Goal: Task Accomplishment & Management: Manage account settings

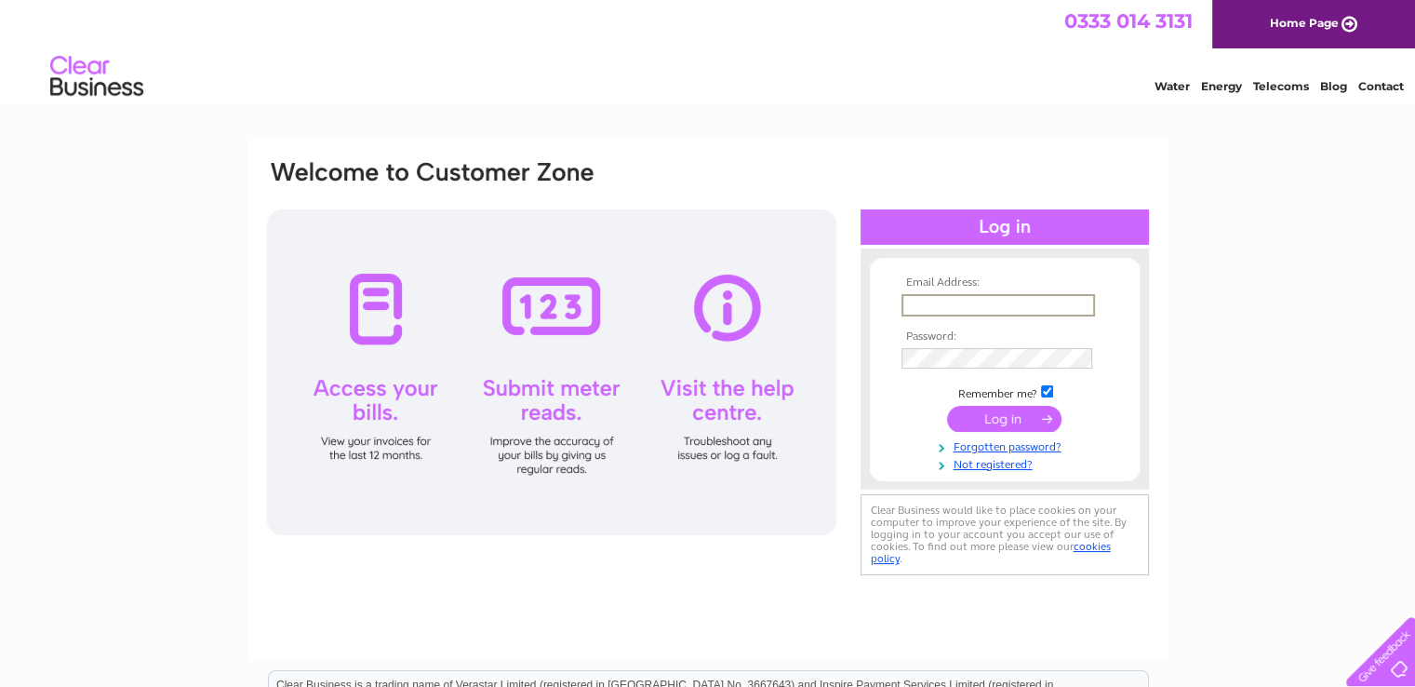
drag, startPoint x: 0, startPoint y: 0, endPoint x: 925, endPoint y: 301, distance: 972.7
click at [925, 301] on input "text" at bounding box center [999, 305] width 194 height 22
type input "fraser661a@yahoo.co.uk"
click at [947, 405] on input "submit" at bounding box center [1004, 418] width 114 height 26
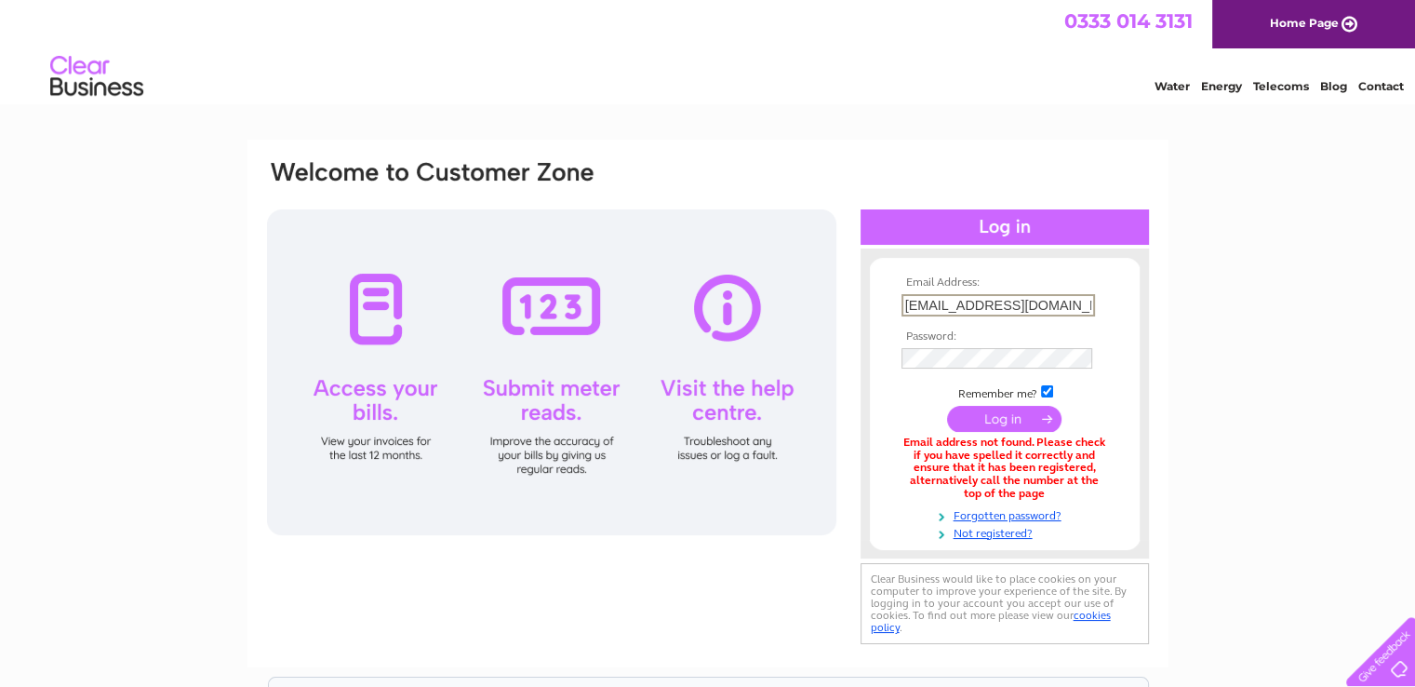
click at [1061, 303] on input "[EMAIL_ADDRESS][DOMAIN_NAME]" at bounding box center [999, 305] width 194 height 22
type input "[EMAIL_ADDRESS][DOMAIN_NAME]"
click at [947, 405] on input "submit" at bounding box center [1004, 418] width 114 height 26
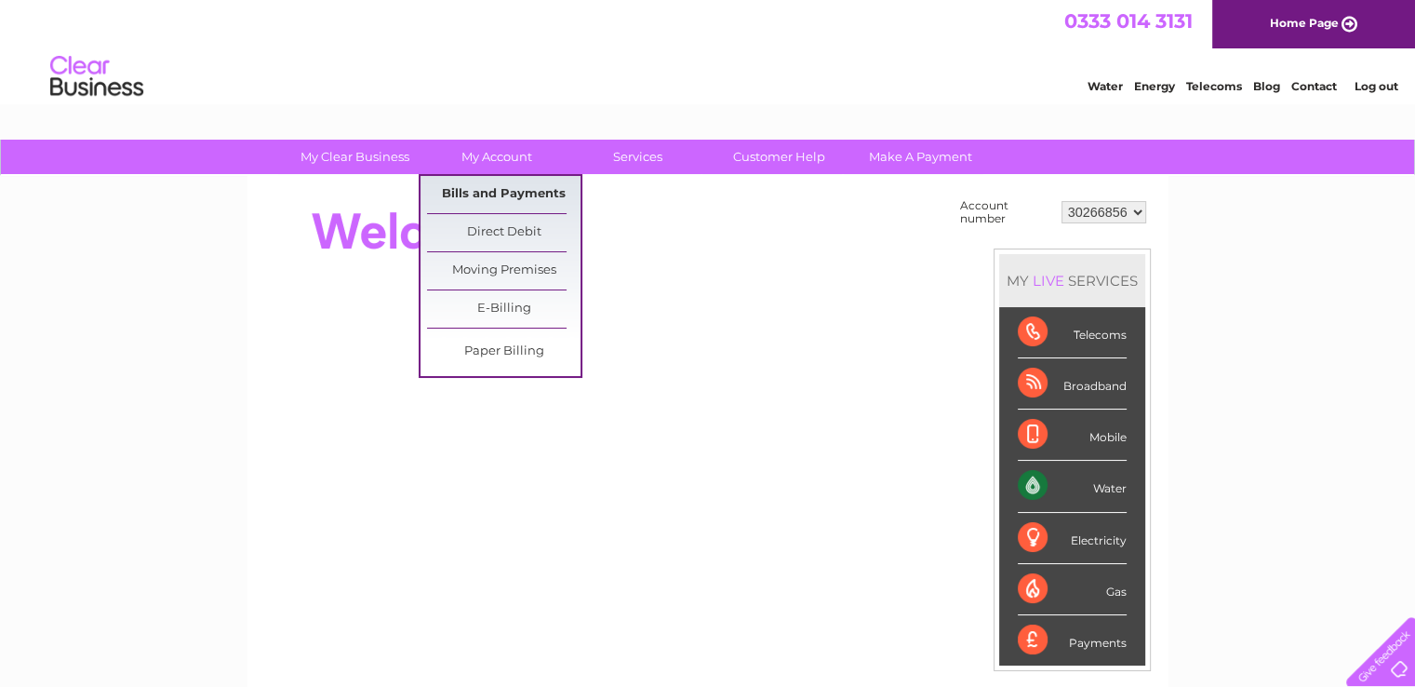
click at [506, 193] on link "Bills and Payments" at bounding box center [504, 194] width 154 height 37
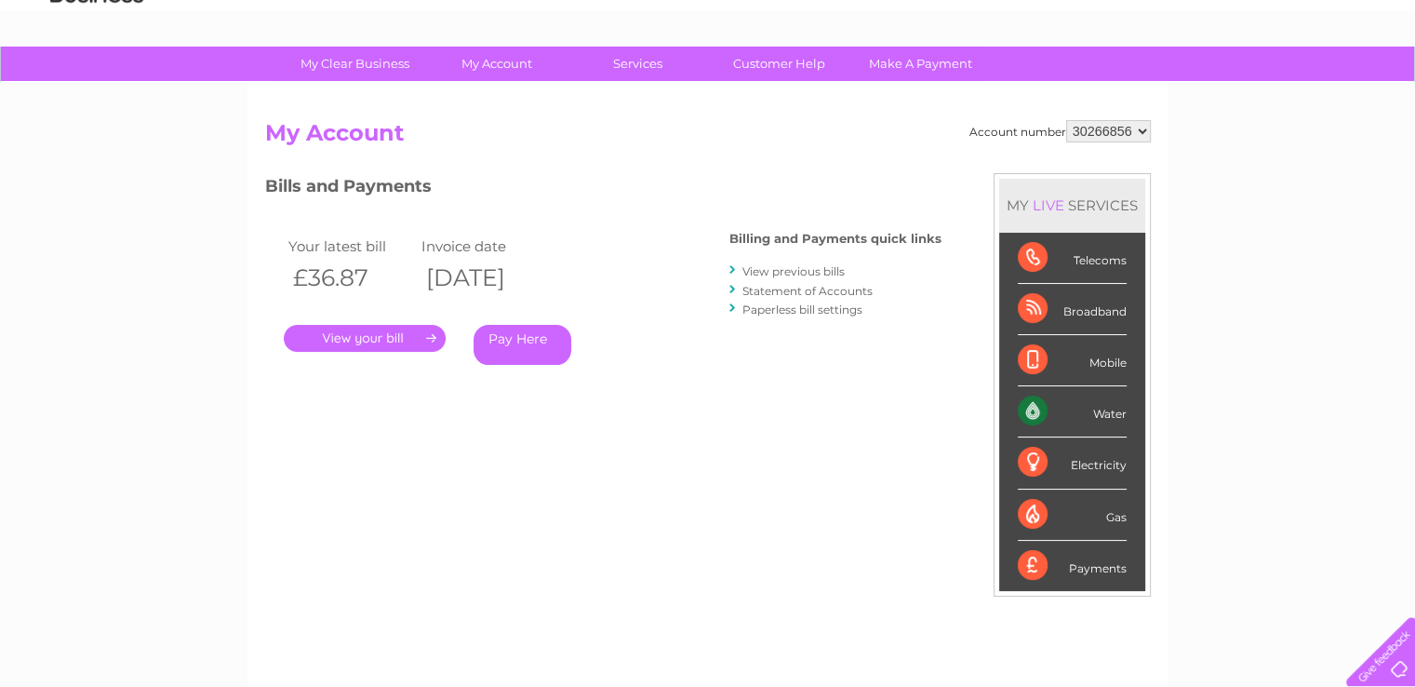
scroll to position [43, 0]
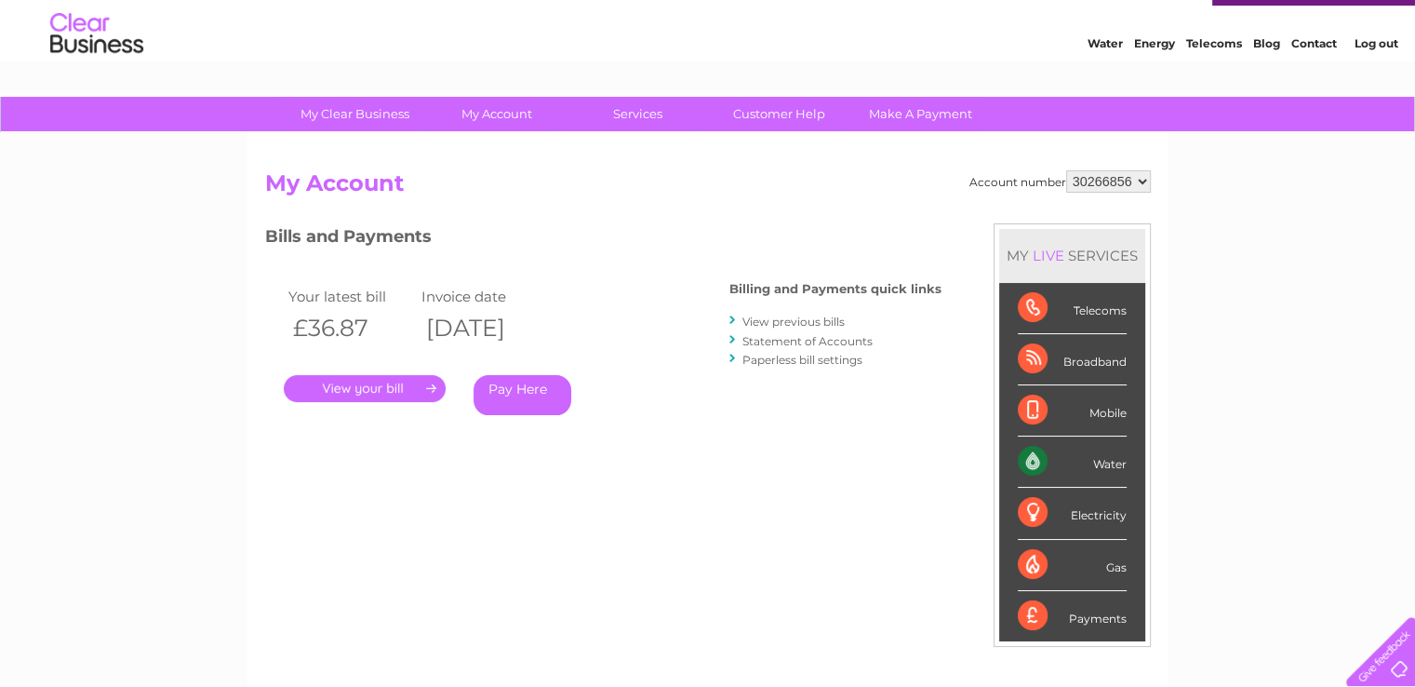
click at [428, 382] on link "." at bounding box center [365, 388] width 162 height 27
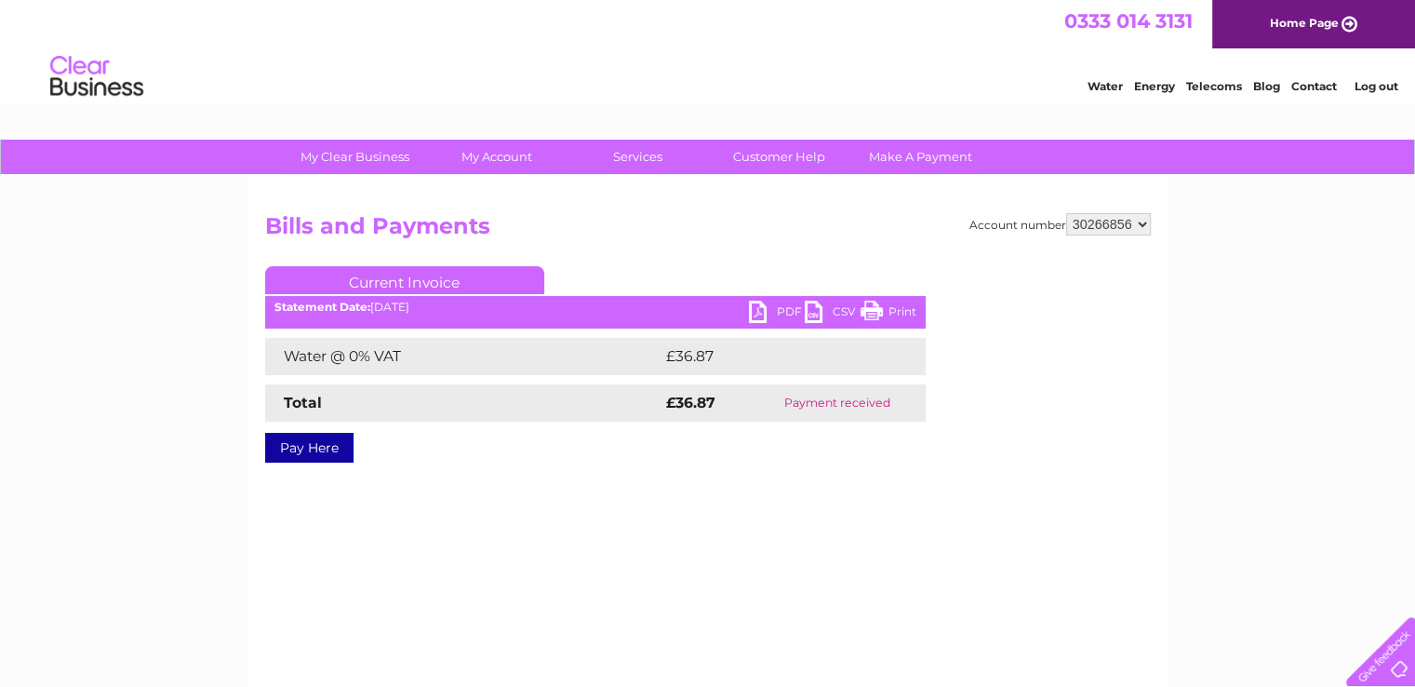
click at [892, 313] on link "Print" at bounding box center [889, 314] width 56 height 27
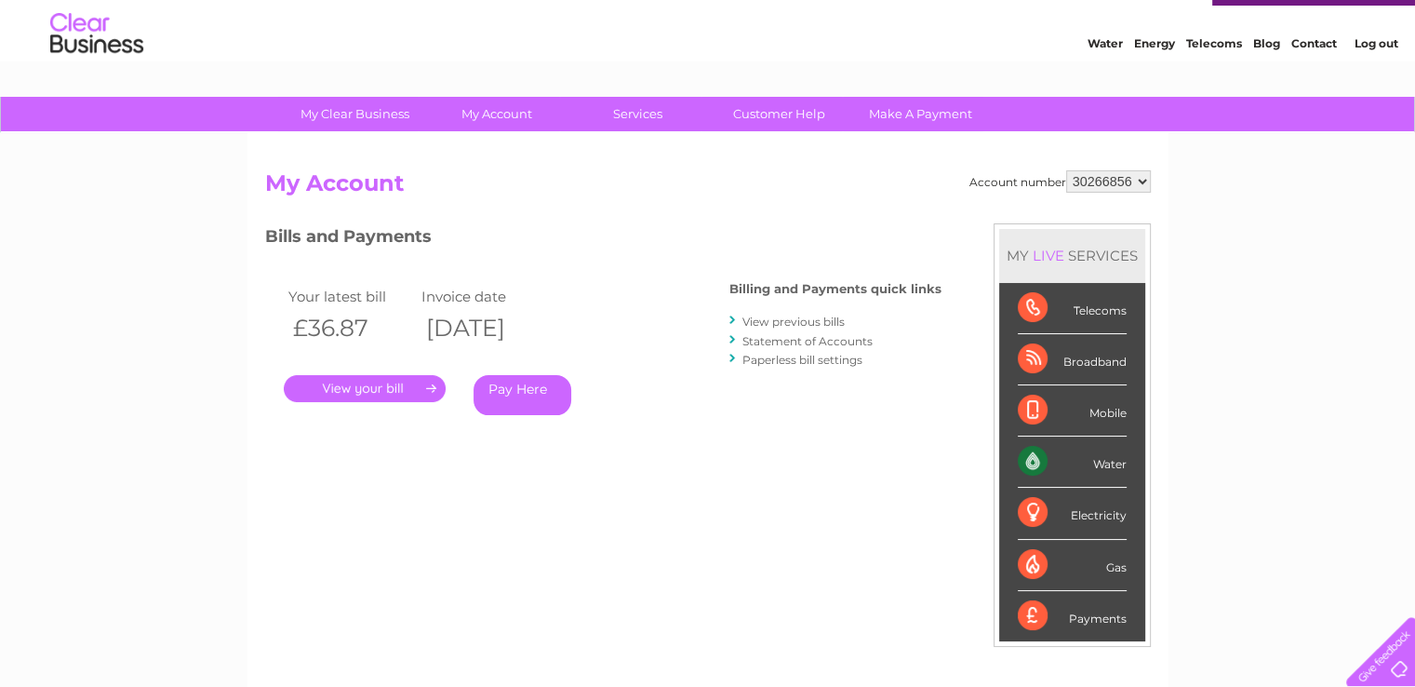
click at [782, 322] on link "View previous bills" at bounding box center [793, 321] width 102 height 14
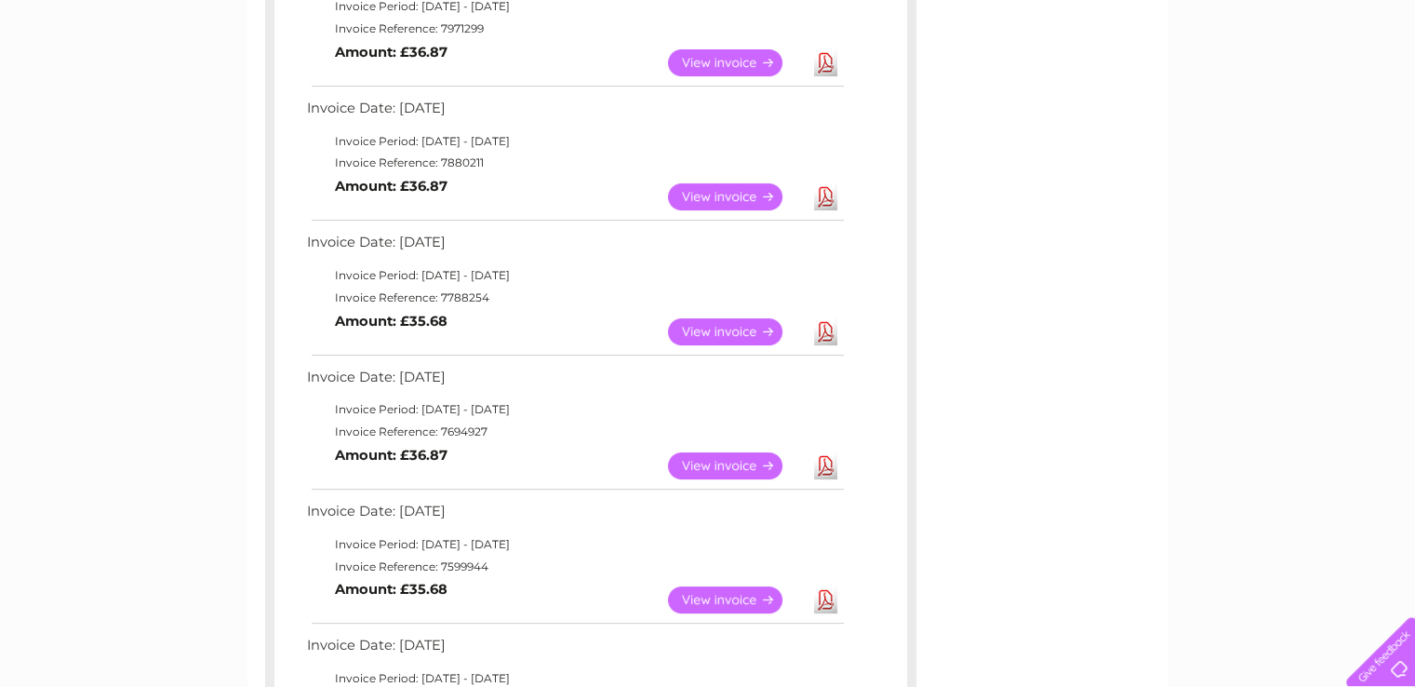
scroll to position [389, 0]
click at [742, 467] on link "View" at bounding box center [736, 464] width 137 height 27
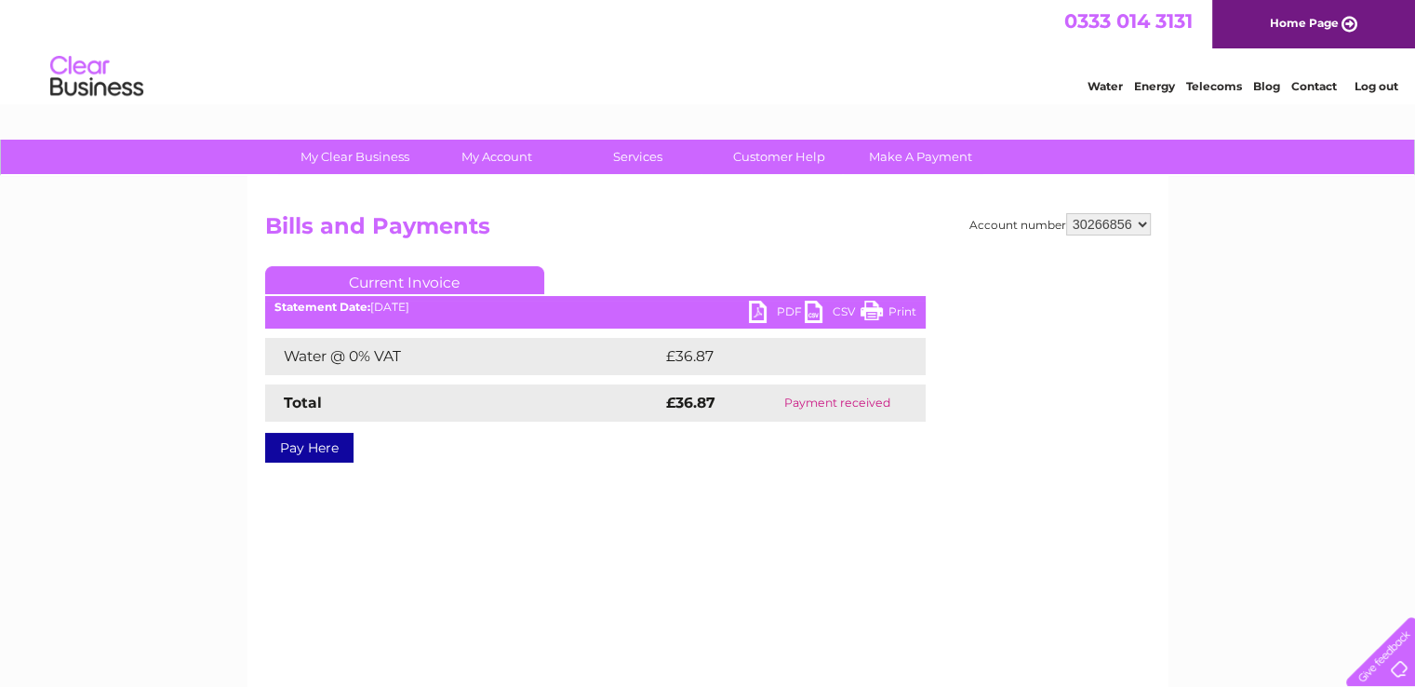
click at [891, 313] on link "Print" at bounding box center [889, 314] width 56 height 27
click at [770, 311] on link "PDF" at bounding box center [777, 314] width 56 height 27
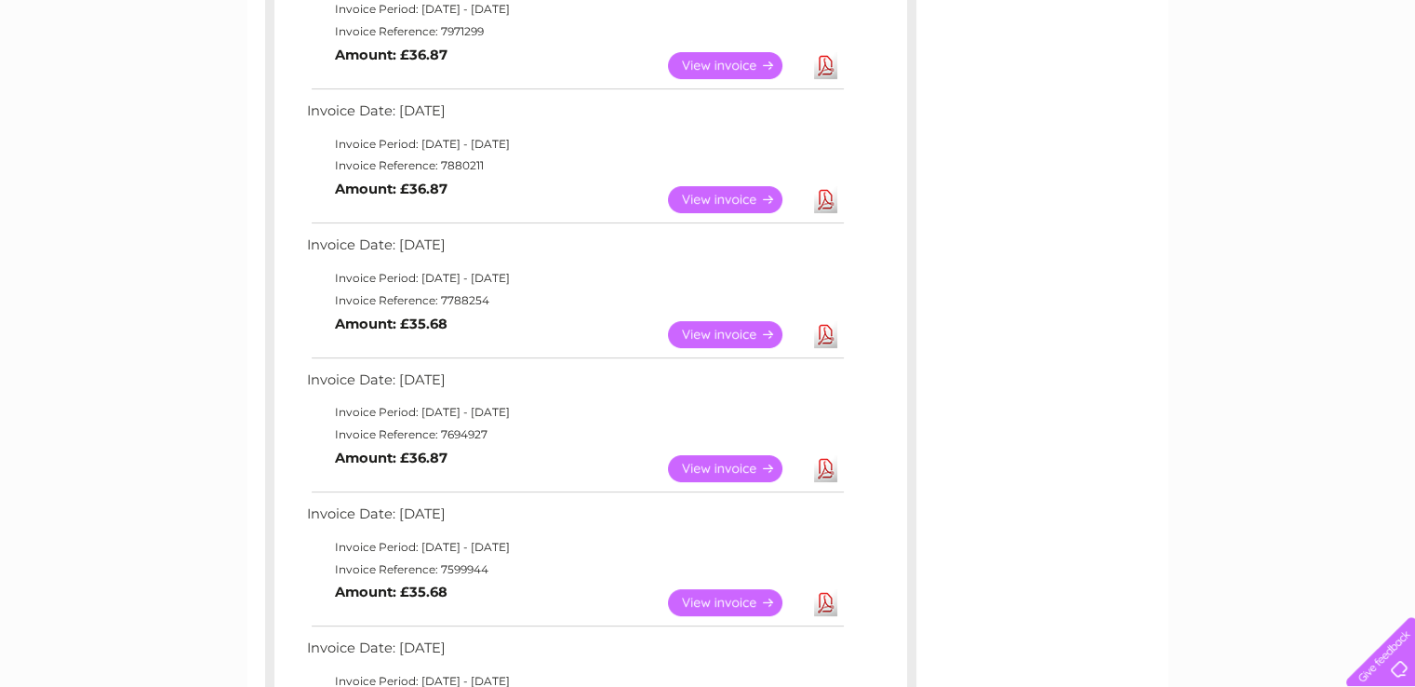
click at [708, 601] on link "View" at bounding box center [736, 602] width 137 height 27
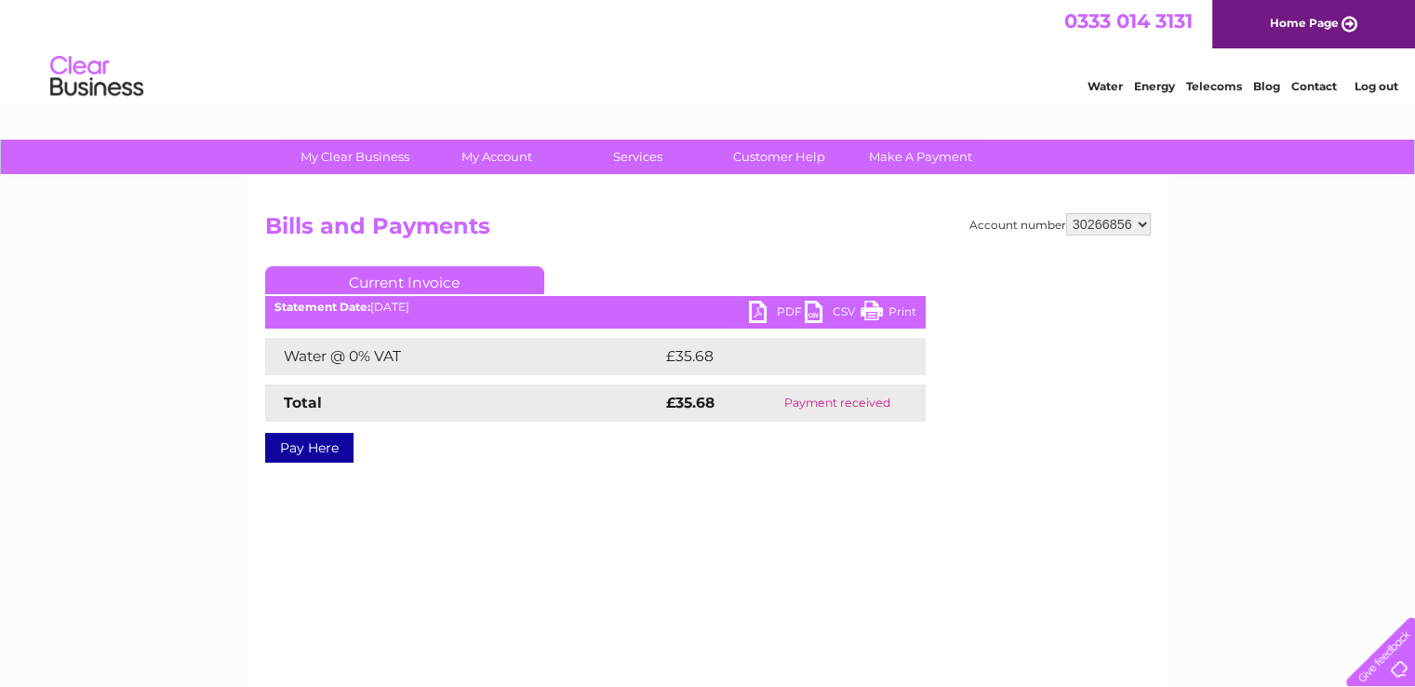
click at [782, 315] on link "PDF" at bounding box center [777, 314] width 56 height 27
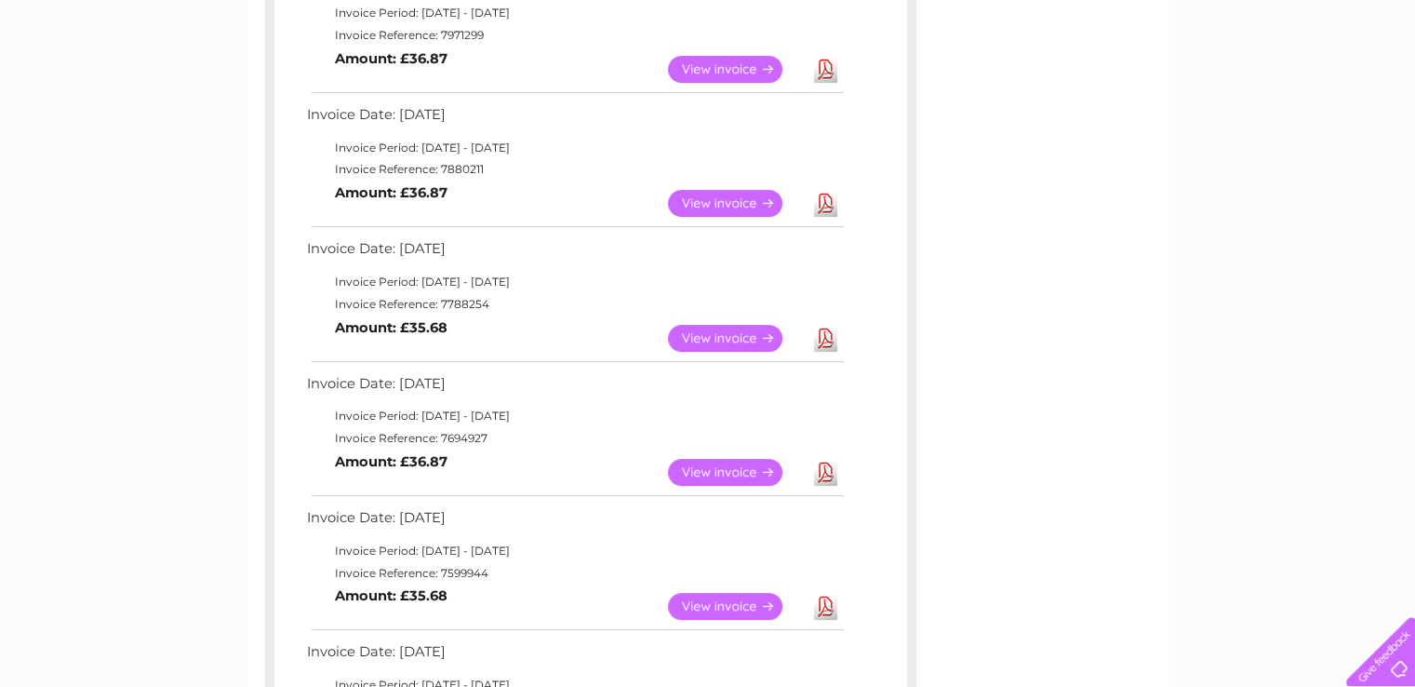
click at [702, 336] on link "View" at bounding box center [736, 338] width 137 height 27
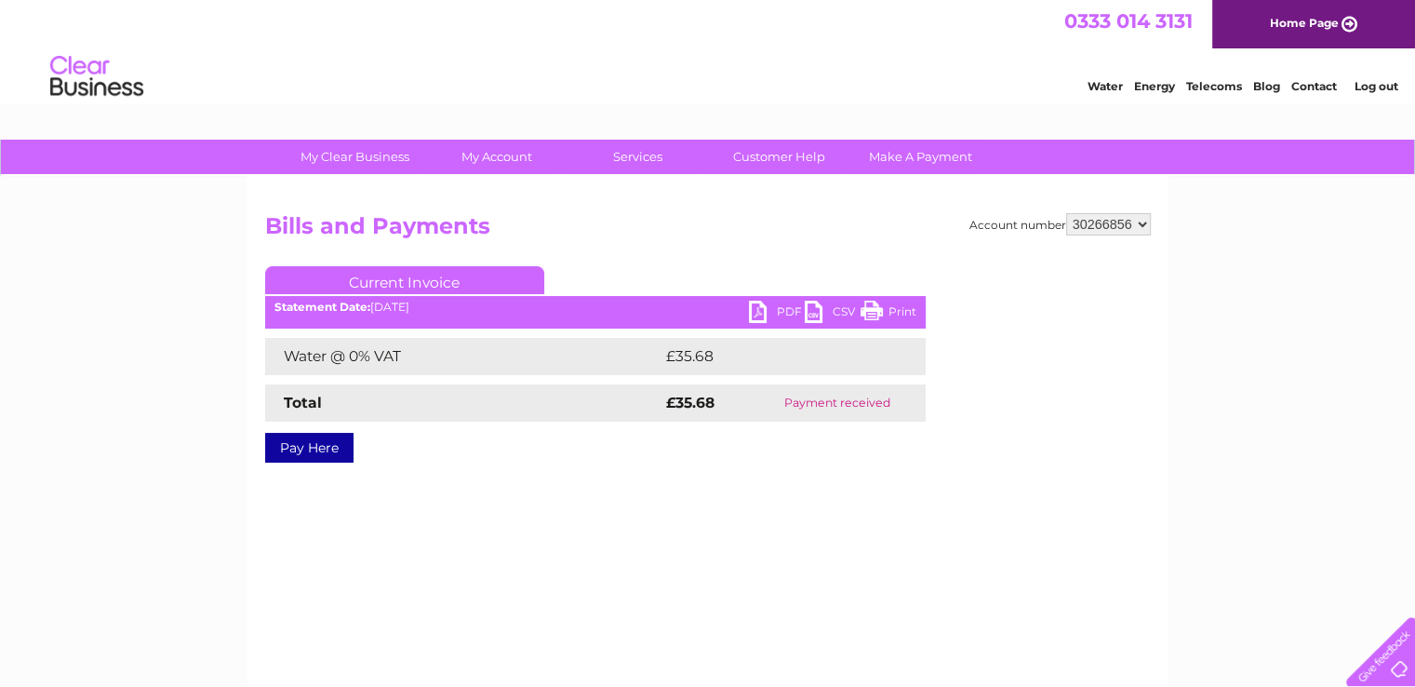
click at [788, 312] on link "PDF" at bounding box center [777, 314] width 56 height 27
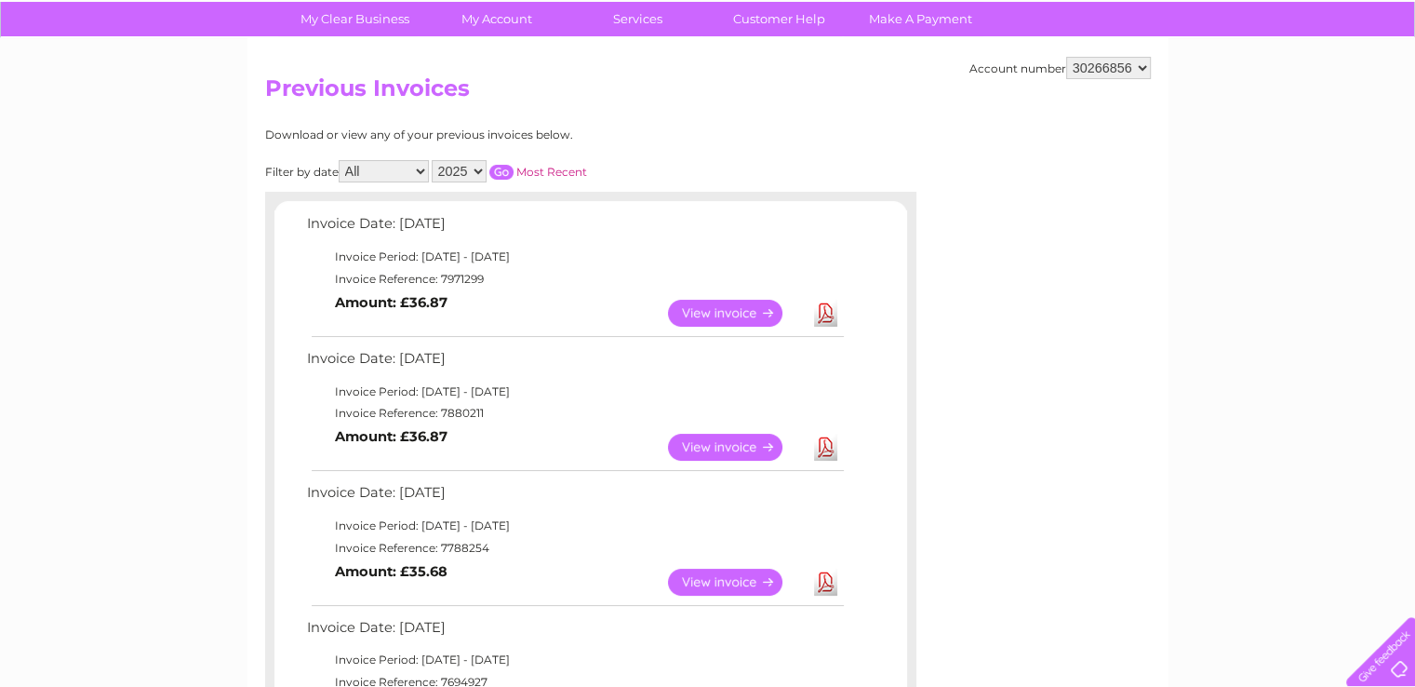
scroll to position [123, 0]
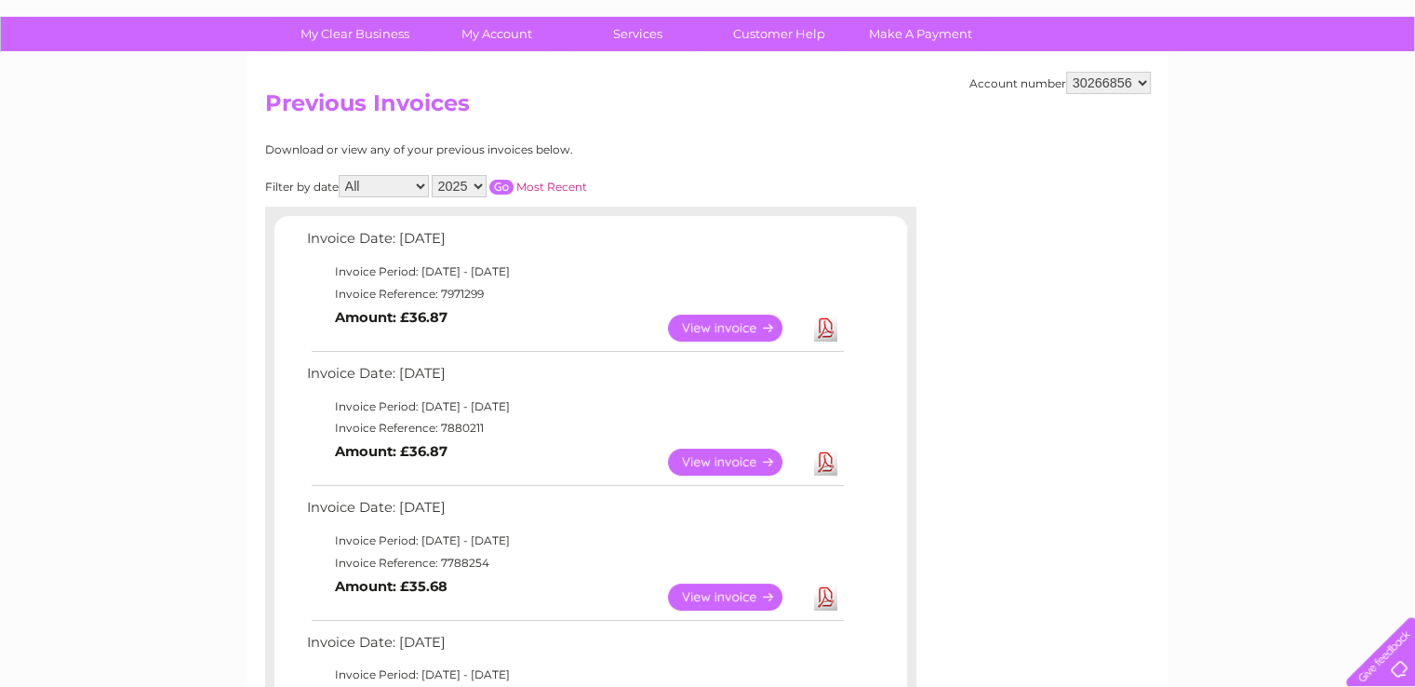
click at [778, 321] on link "View" at bounding box center [736, 327] width 137 height 27
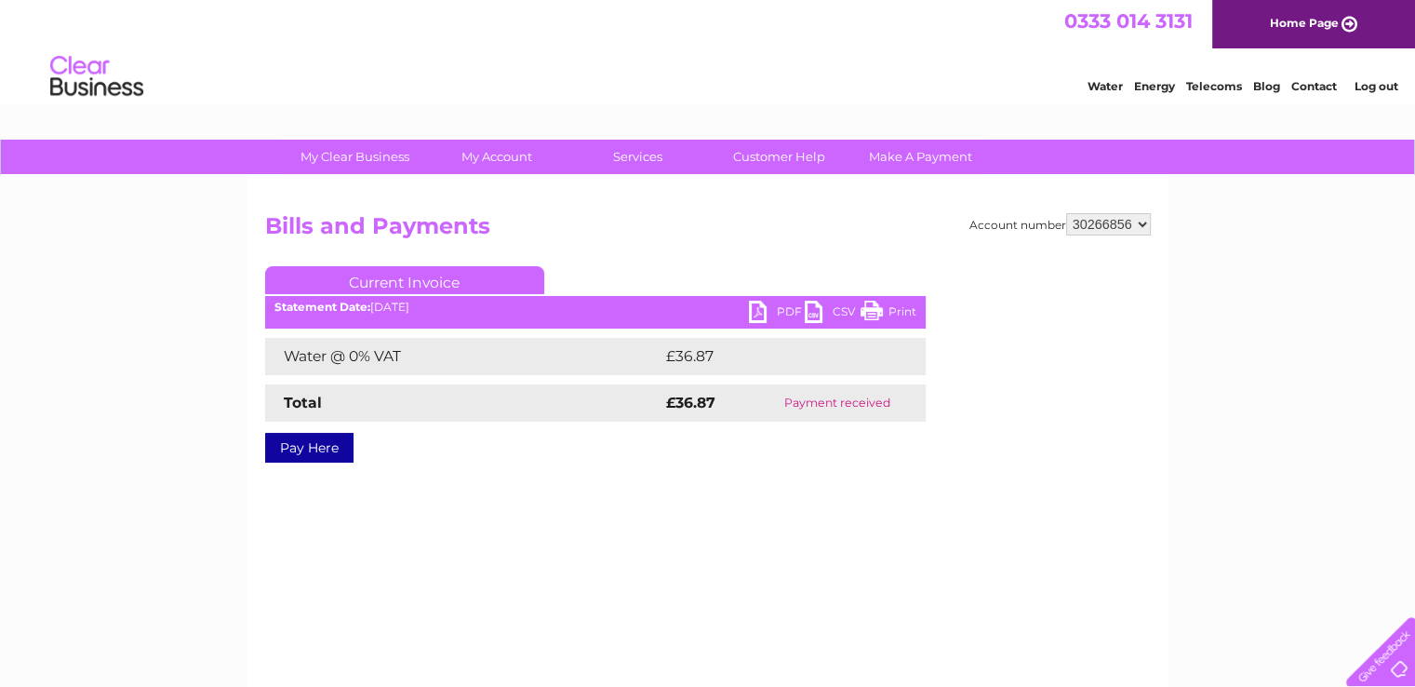
click at [782, 310] on link "PDF" at bounding box center [777, 314] width 56 height 27
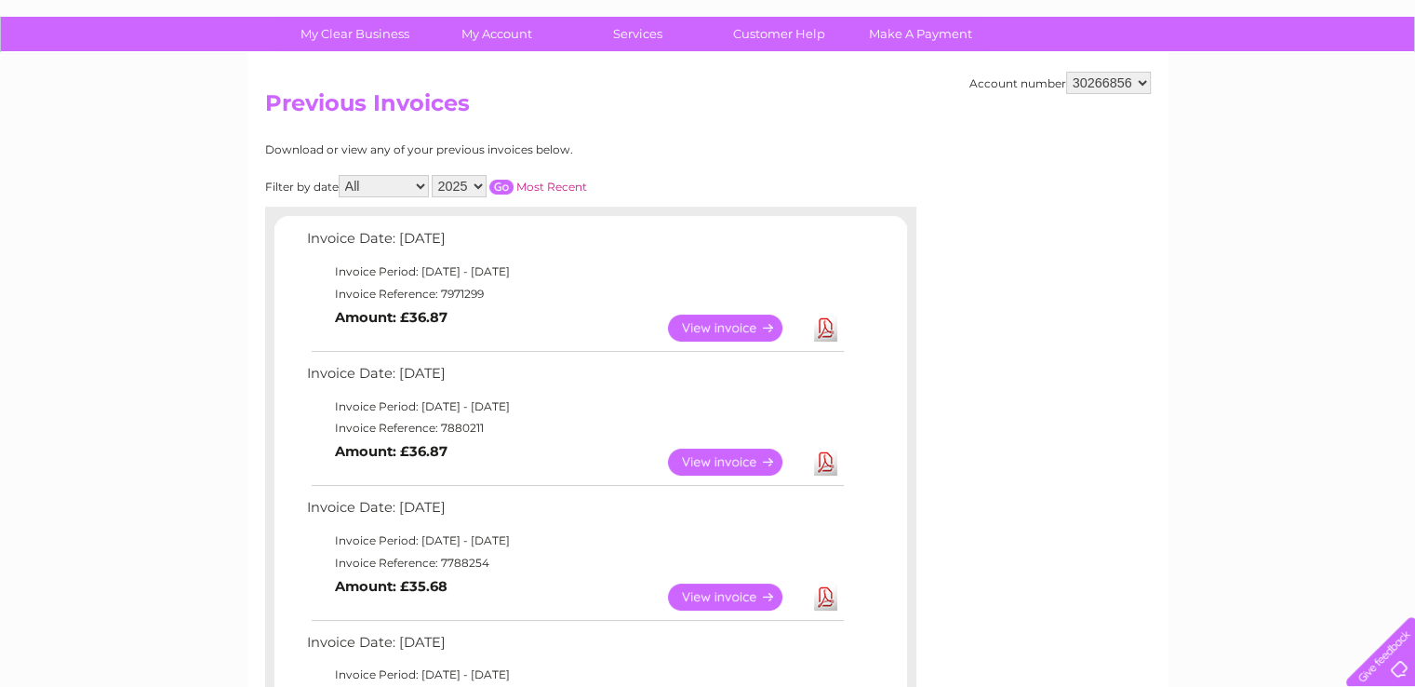
click at [716, 461] on link "View" at bounding box center [736, 461] width 137 height 27
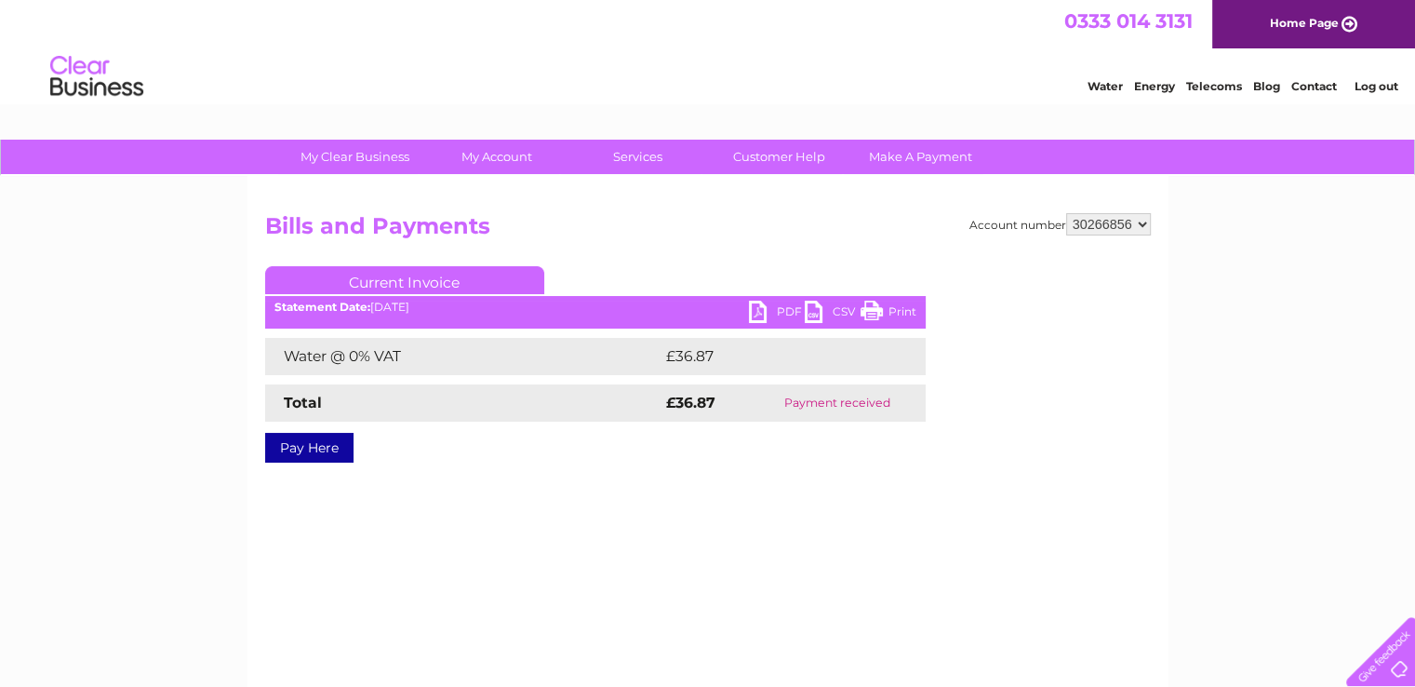
click at [766, 321] on link "PDF" at bounding box center [777, 314] width 56 height 27
